Goal: Information Seeking & Learning: Get advice/opinions

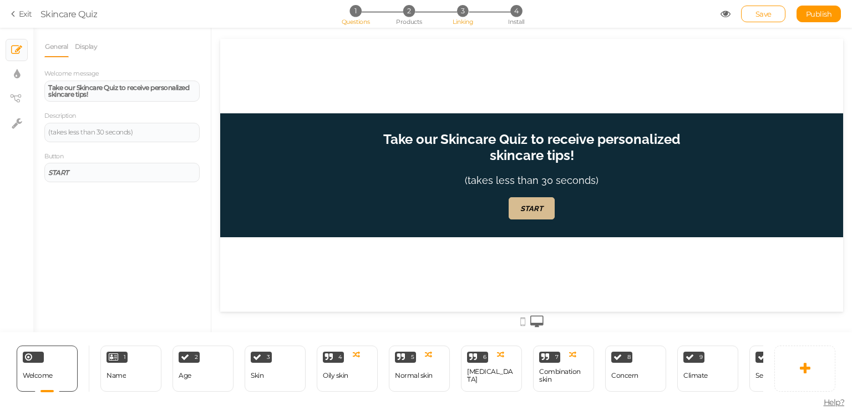
click at [463, 13] on span "3" at bounding box center [463, 11] width 12 height 12
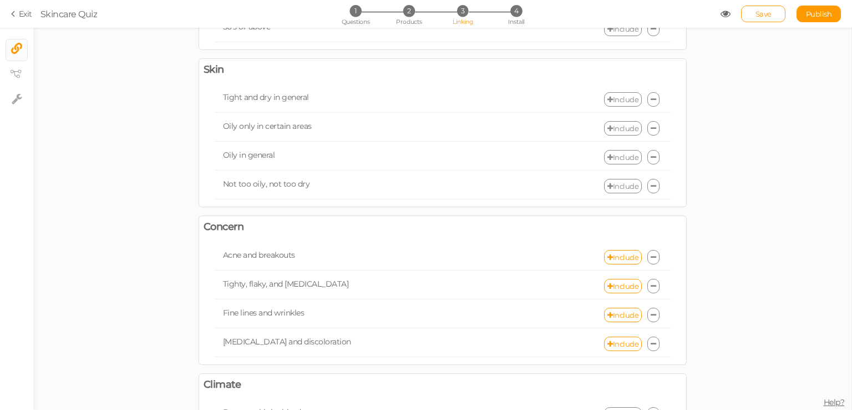
scroll to position [277, 0]
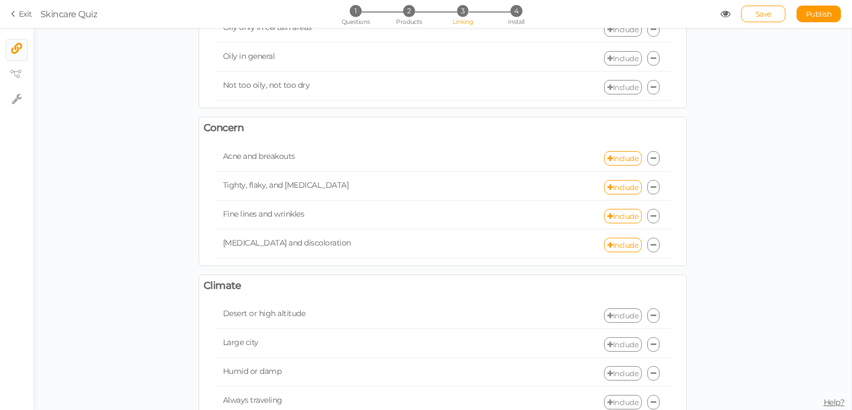
click at [725, 19] on div "Save Publish View published." at bounding box center [781, 14] width 121 height 17
click at [725, 14] on icon at bounding box center [726, 14] width 10 height 10
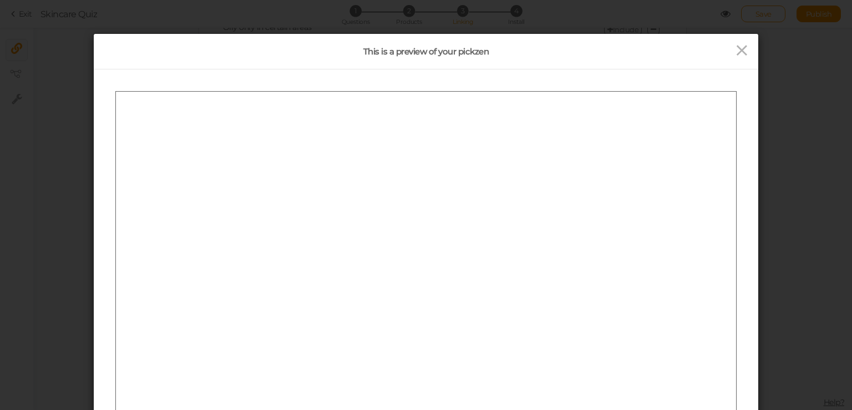
scroll to position [0, 0]
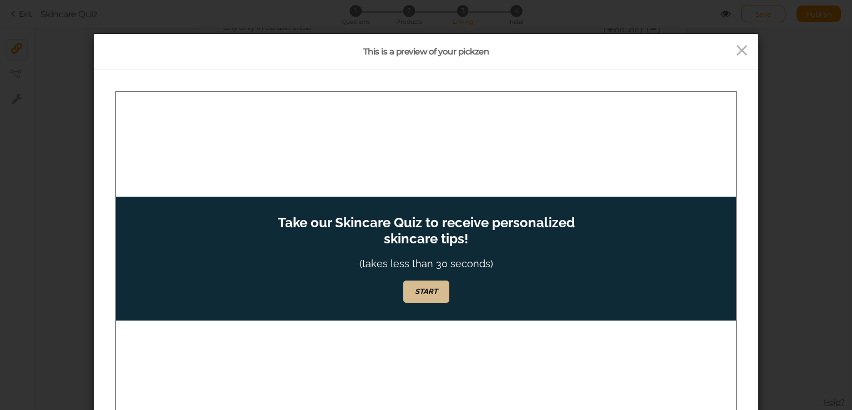
click at [455, 289] on div "Take our Skincare Quiz to receive personalized skincare tips! (takes less than …" at bounding box center [426, 258] width 333 height 124
click at [450, 291] on div "Take our Skincare Quiz to receive personalized skincare tips! (takes less than …" at bounding box center [426, 258] width 333 height 124
click at [437, 296] on link "START" at bounding box center [426, 291] width 46 height 22
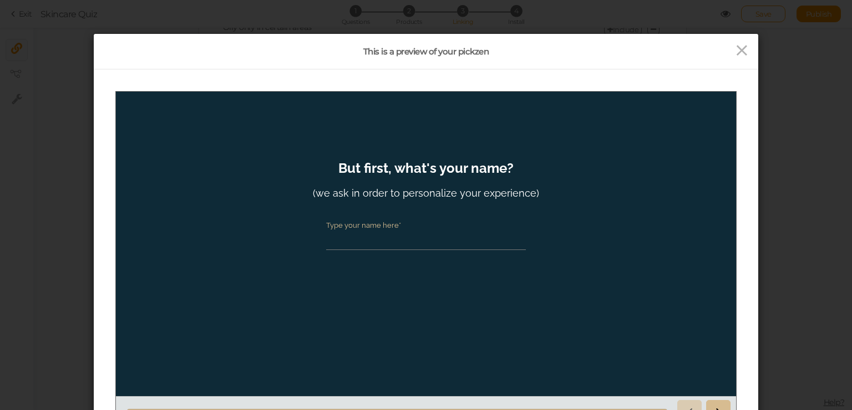
click at [381, 240] on input "Type your name here*" at bounding box center [426, 239] width 200 height 21
type input "[PERSON_NAME]"
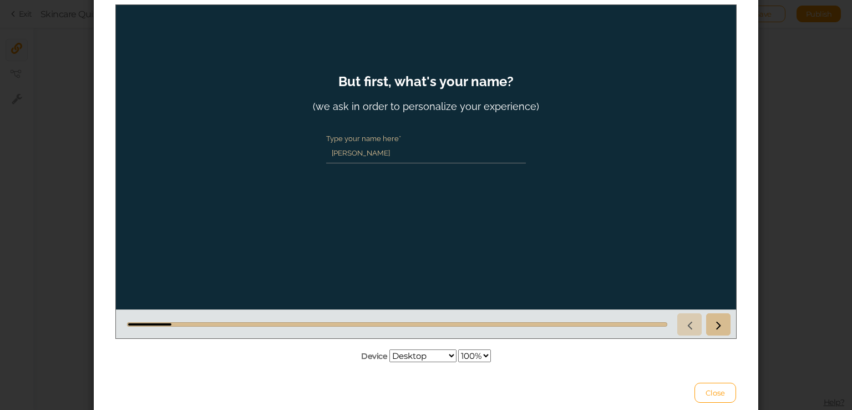
scroll to position [133, 0]
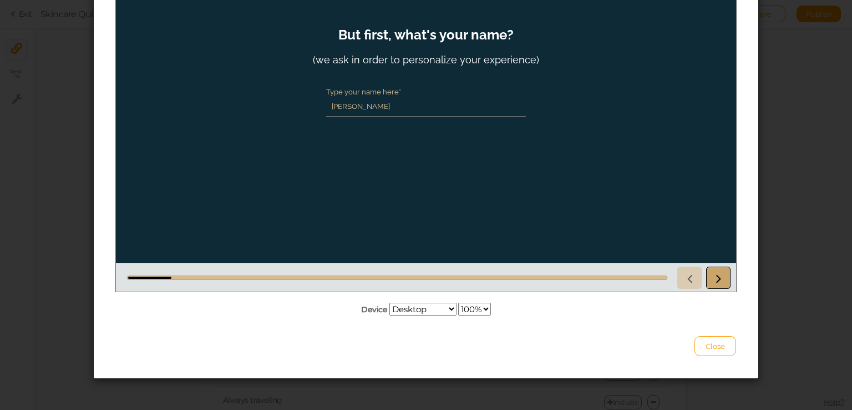
click at [724, 281] on icon at bounding box center [718, 277] width 14 height 14
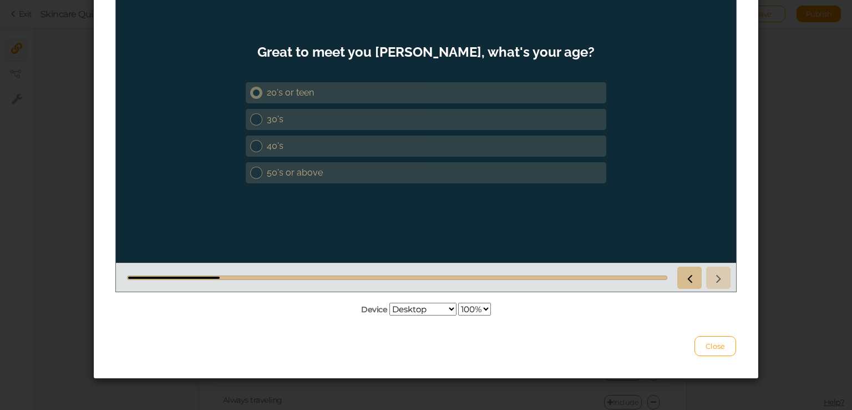
click at [299, 88] on div "20's or teen" at bounding box center [434, 92] width 335 height 11
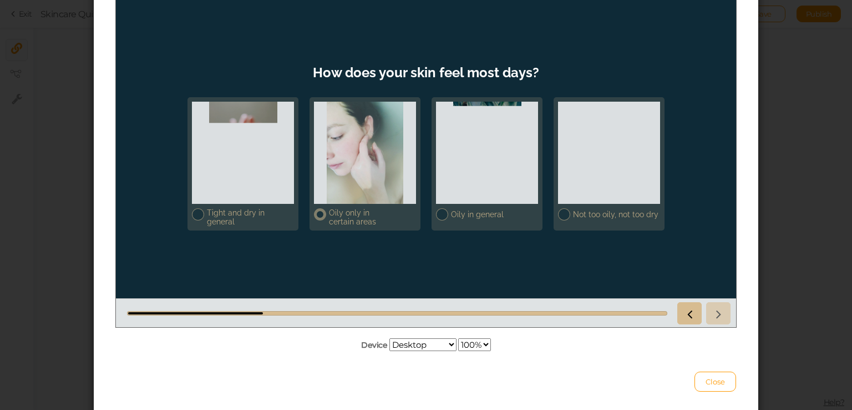
scroll to position [78, 0]
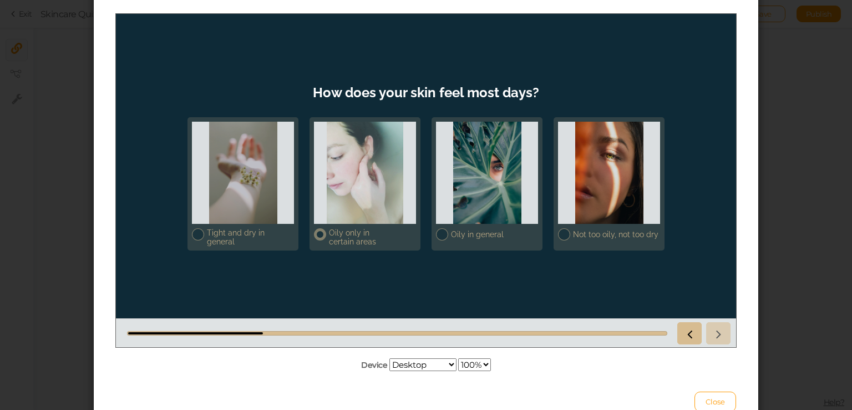
click at [376, 160] on div at bounding box center [365, 172] width 102 height 102
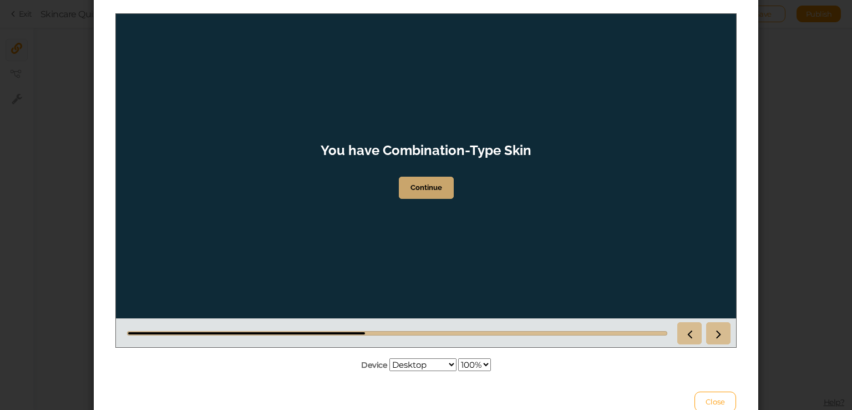
click at [426, 186] on strong "Continue" at bounding box center [427, 187] width 32 height 8
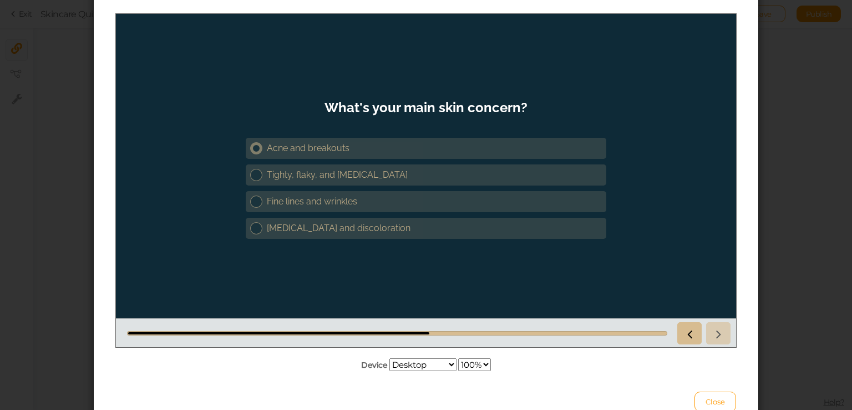
click at [328, 145] on div "Acne and breakouts" at bounding box center [434, 147] width 335 height 11
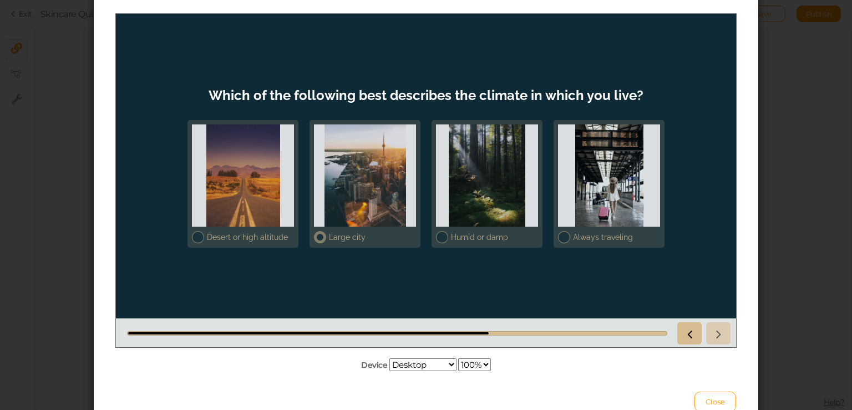
click at [366, 168] on div at bounding box center [365, 175] width 102 height 102
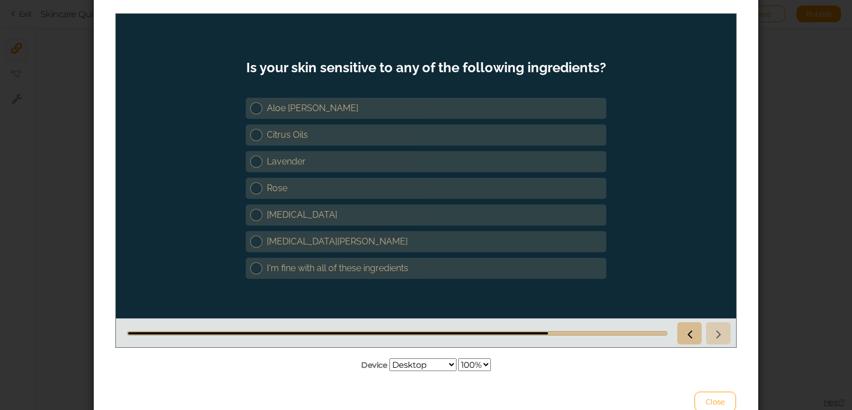
click at [725, 330] on div at bounding box center [702, 332] width 58 height 22
click at [332, 264] on div "I'm fine with all of these ingredients" at bounding box center [434, 267] width 335 height 11
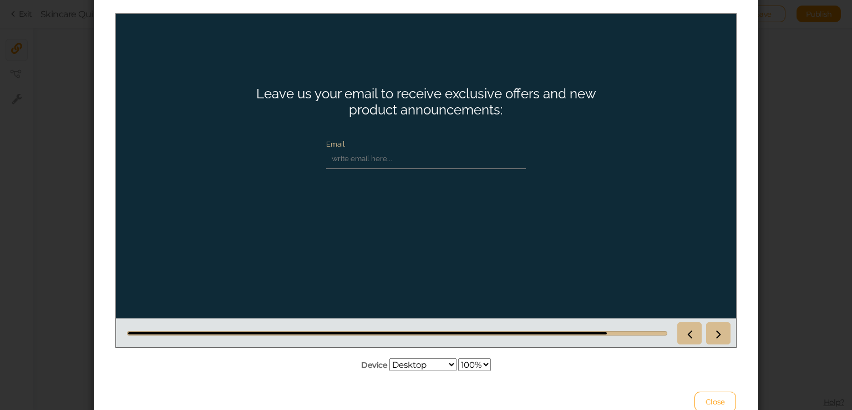
click at [415, 158] on input "Email" at bounding box center [426, 158] width 200 height 21
type input "[EMAIL_ADDRESS][DOMAIN_NAME]"
drag, startPoint x: 588, startPoint y: 219, endPoint x: 652, endPoint y: 242, distance: 68.5
click at [589, 219] on div "Leave us your email to receive exclusive offers and new product announcements: …" at bounding box center [426, 180] width 361 height 207
click at [721, 330] on icon at bounding box center [718, 332] width 14 height 14
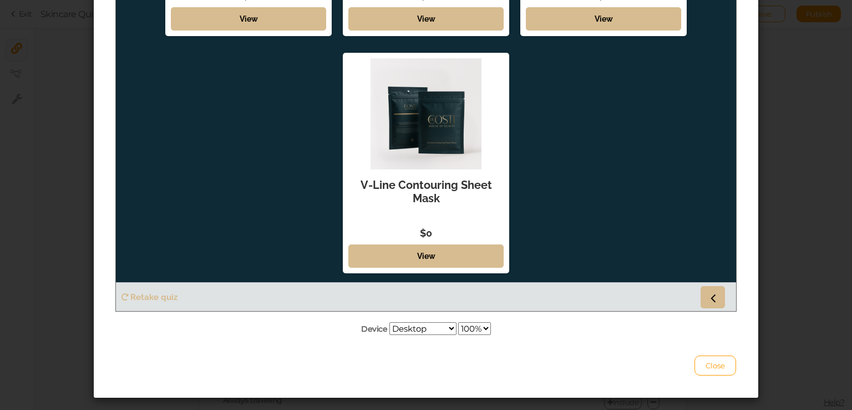
scroll to position [133, 0]
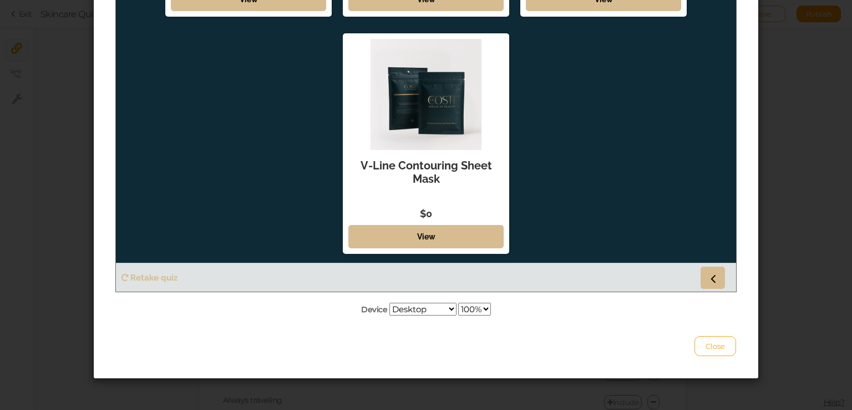
click at [716, 342] on span "Close" at bounding box center [715, 345] width 19 height 9
